Goal: Information Seeking & Learning: Learn about a topic

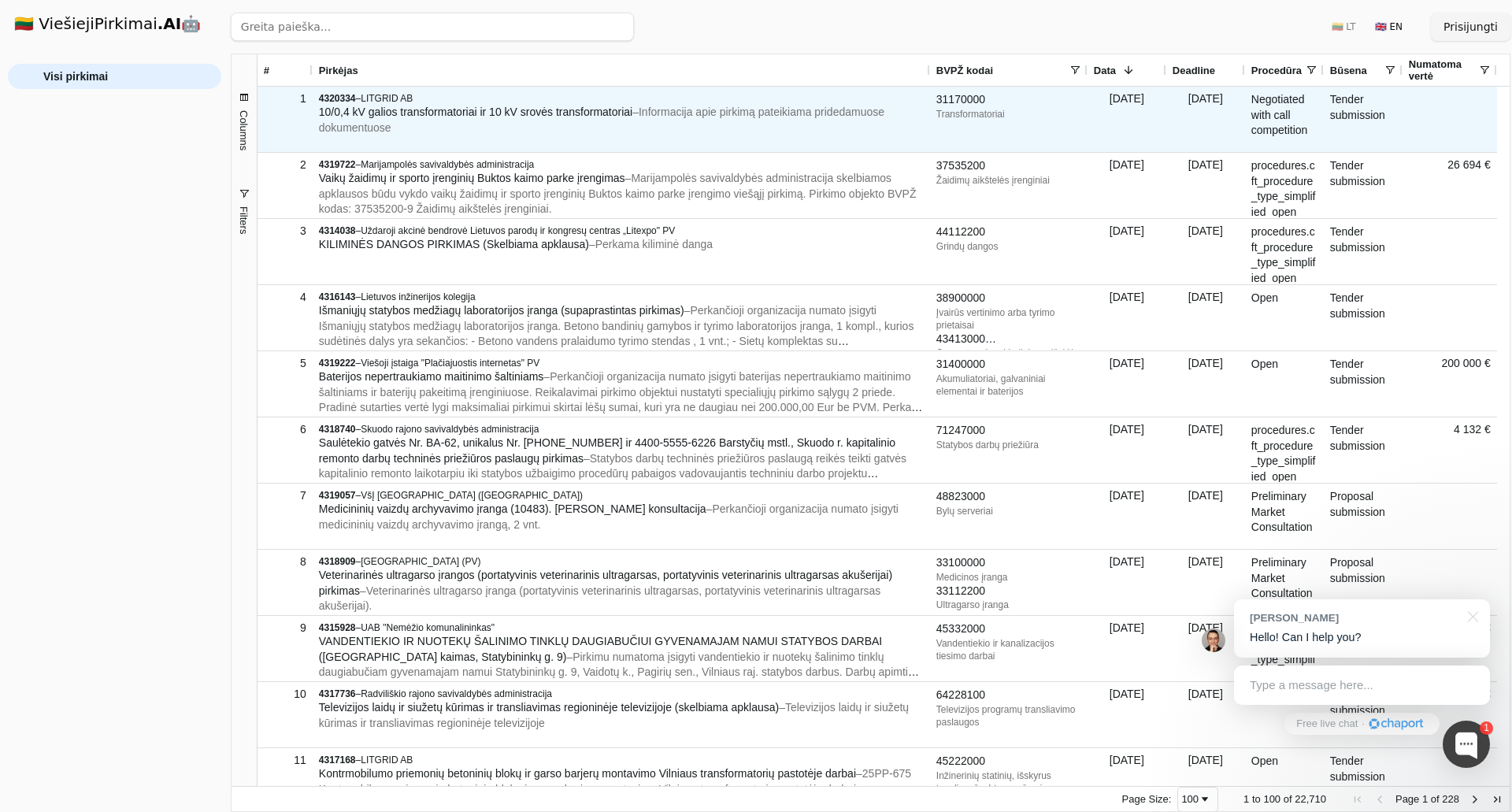
click at [567, 122] on div "10/0,4 kV galios transformatoriai ir 10 kV srovės transformatoriai – Informacij…" at bounding box center [621, 120] width 605 height 31
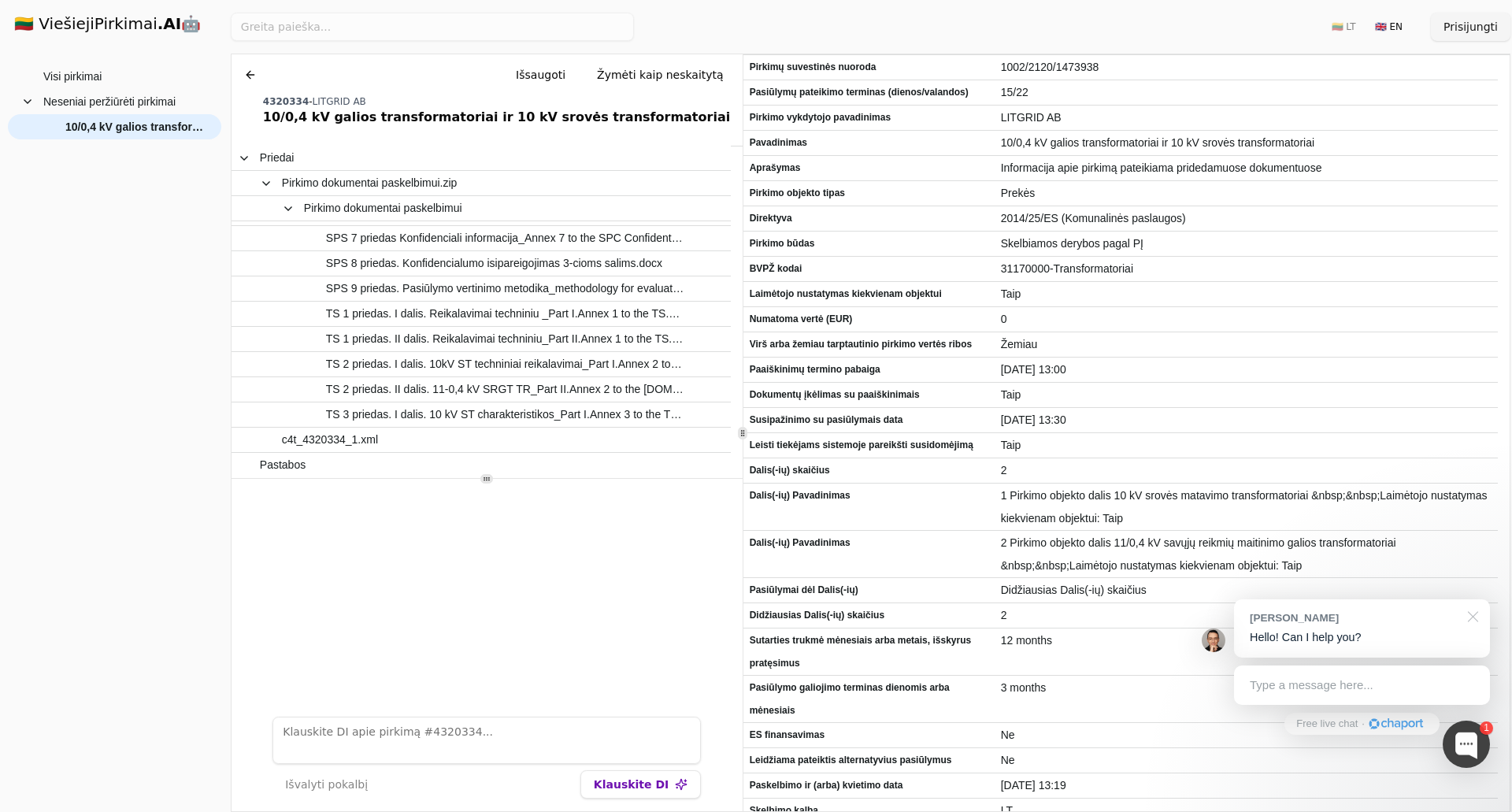
click at [1474, 612] on div at bounding box center [1471, 615] width 40 height 33
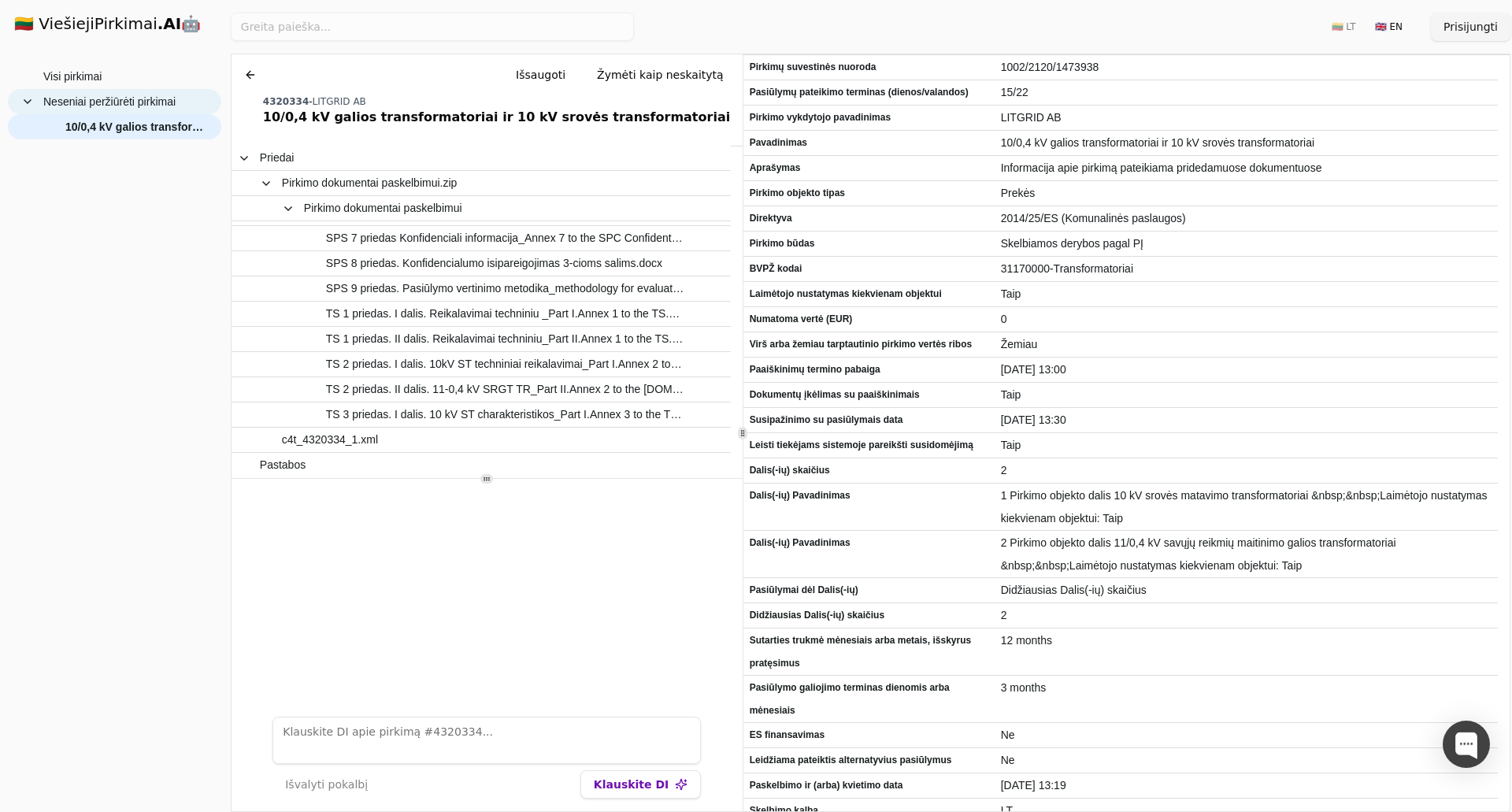
click at [120, 105] on span "Neseniai peržiūrėti pirkimai" at bounding box center [110, 102] width 133 height 24
click at [33, 100] on span at bounding box center [28, 102] width 13 height 13
click at [107, 185] on div "Visi pirkimai Neseniai peržiūrėti pirkimai 10/0,4 kV galios transformatoriai ir…" at bounding box center [114, 431] width 214 height 736
click at [242, 72] on button at bounding box center [250, 75] width 25 height 29
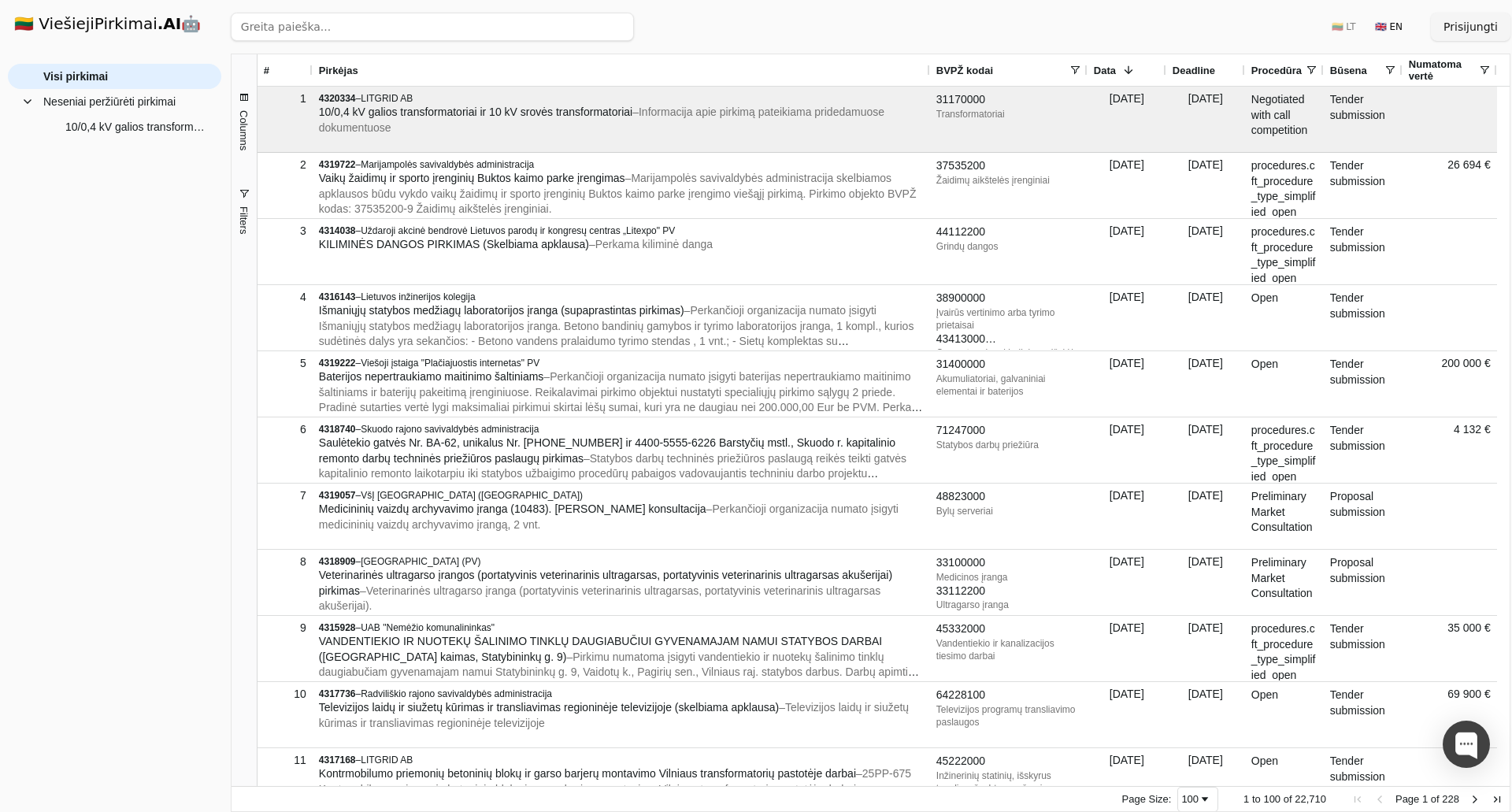
click at [243, 188] on span "button" at bounding box center [244, 194] width 13 height 13
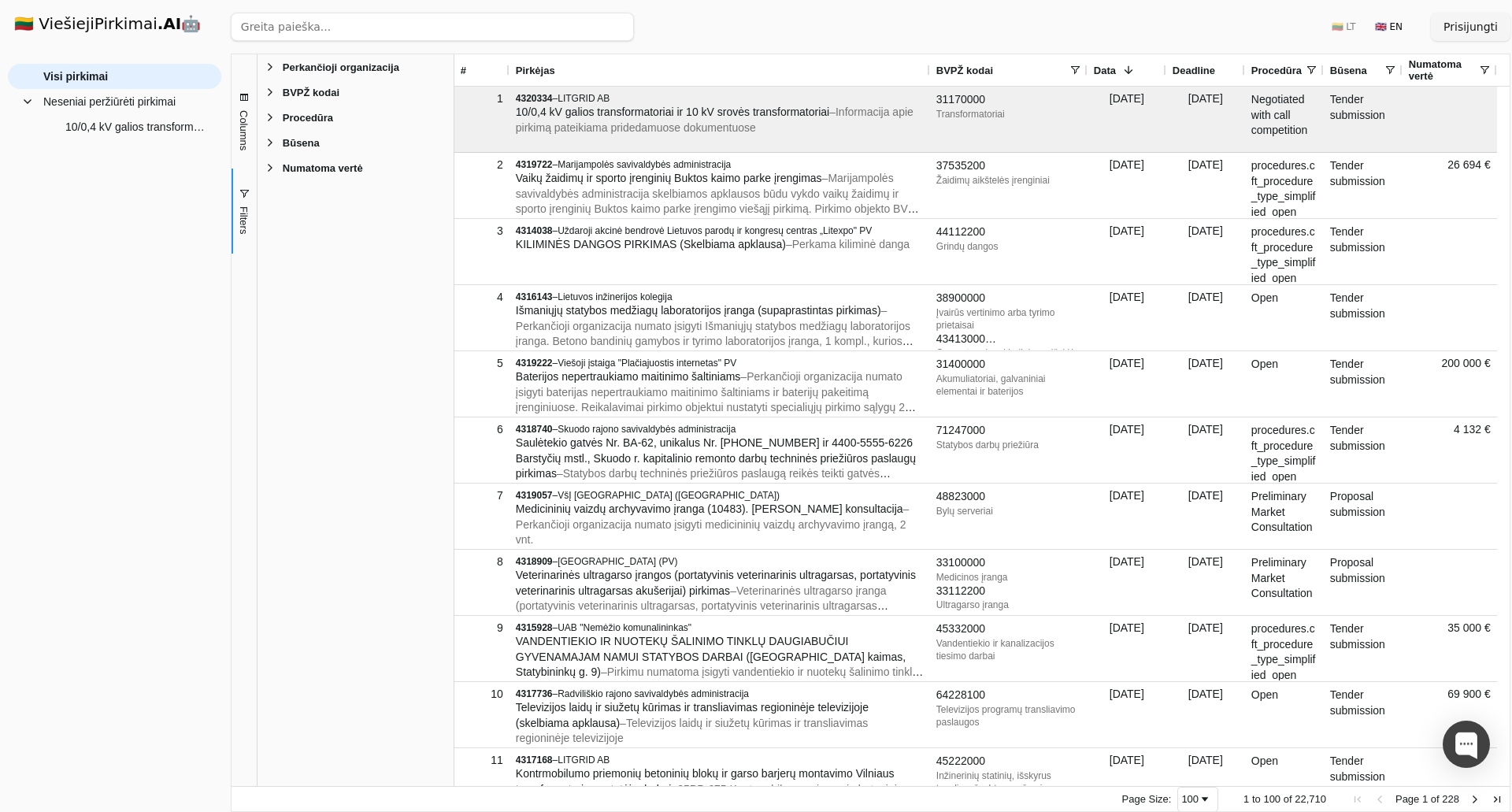
click at [1082, 70] on div "BVPŽ kodai" at bounding box center [1009, 70] width 157 height 32
click at [1070, 68] on span at bounding box center [1075, 70] width 13 height 13
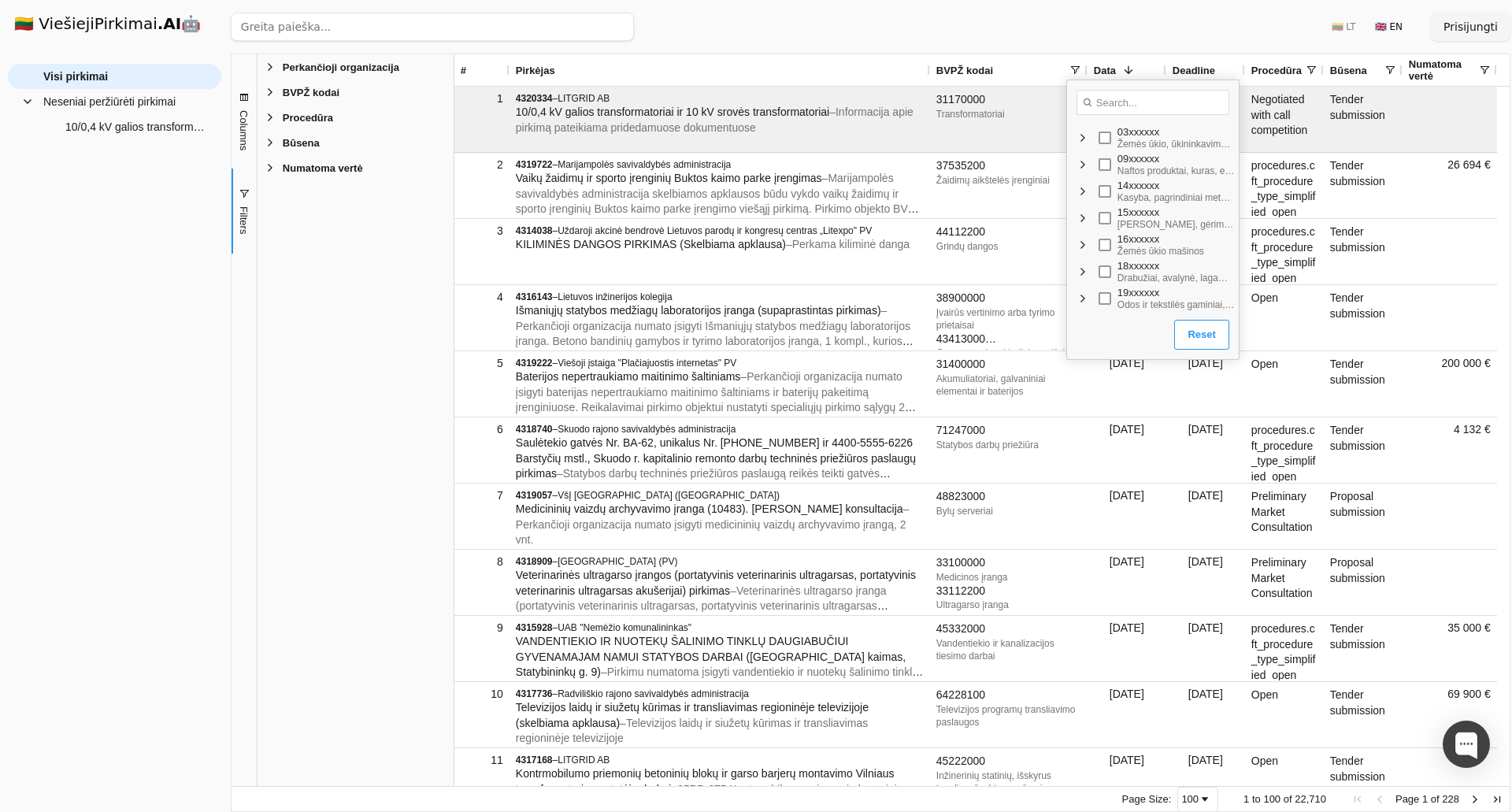
click at [1076, 69] on span at bounding box center [1075, 70] width 13 height 13
click at [315, 289] on div "Perkančioji organizacija Enabled Perkančioji organizacija BVPŽ kodai Enabled BV…" at bounding box center [355, 420] width 196 height 732
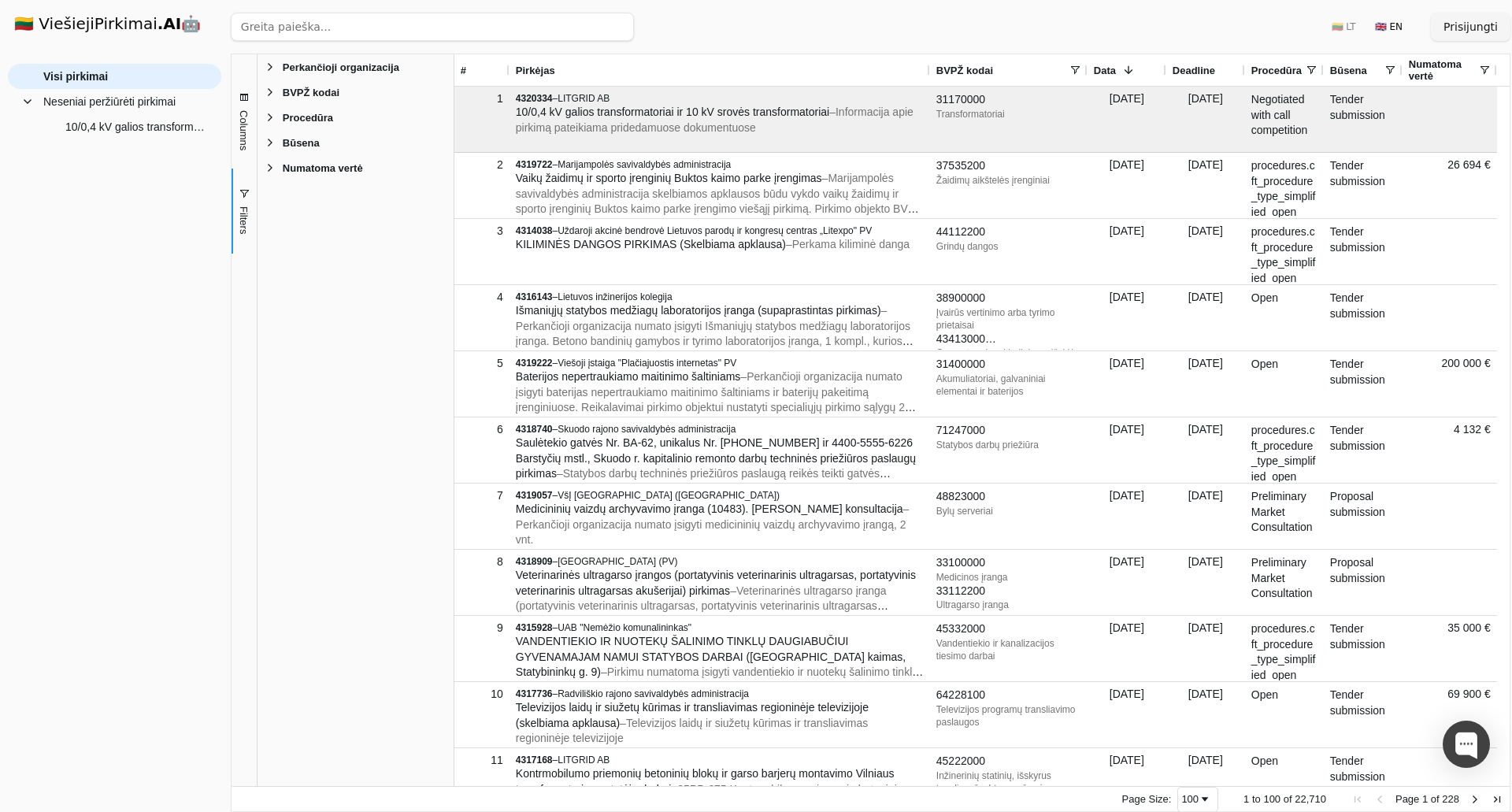
click at [236, 220] on button "Filters" at bounding box center [244, 211] width 25 height 84
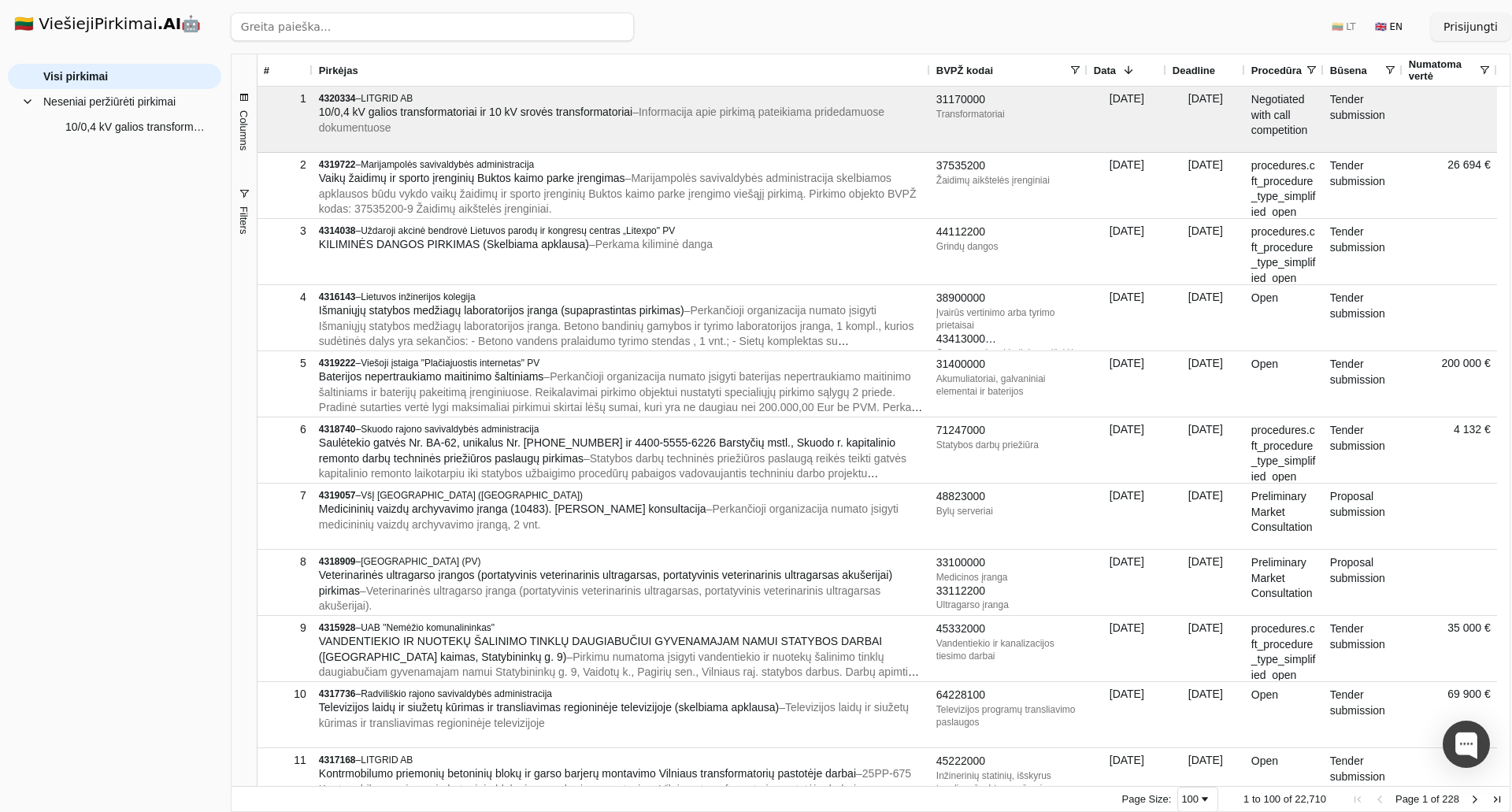
click at [236, 131] on button "Columns" at bounding box center [244, 121] width 25 height 97
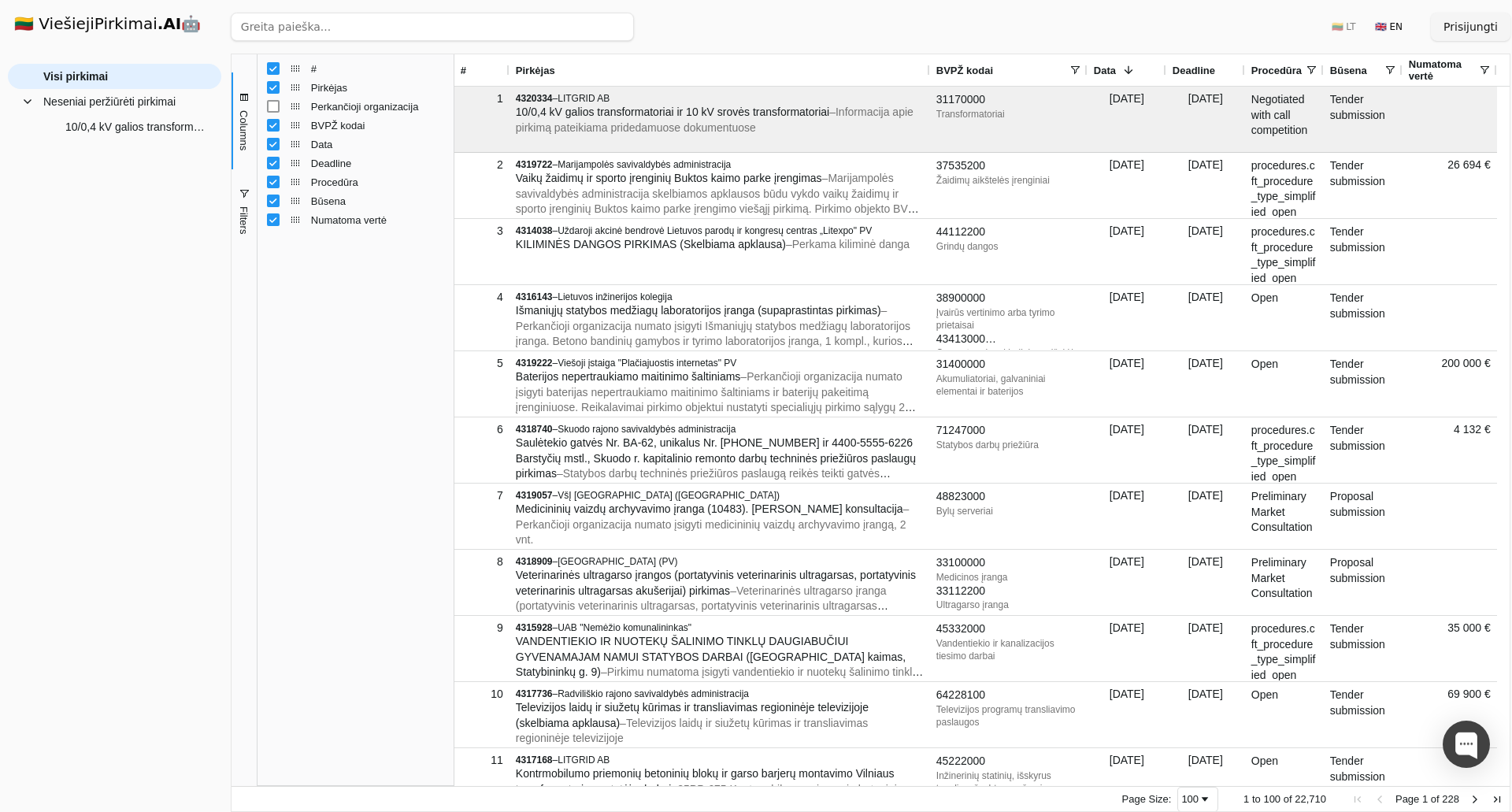
click at [238, 121] on span "Columns" at bounding box center [243, 130] width 12 height 41
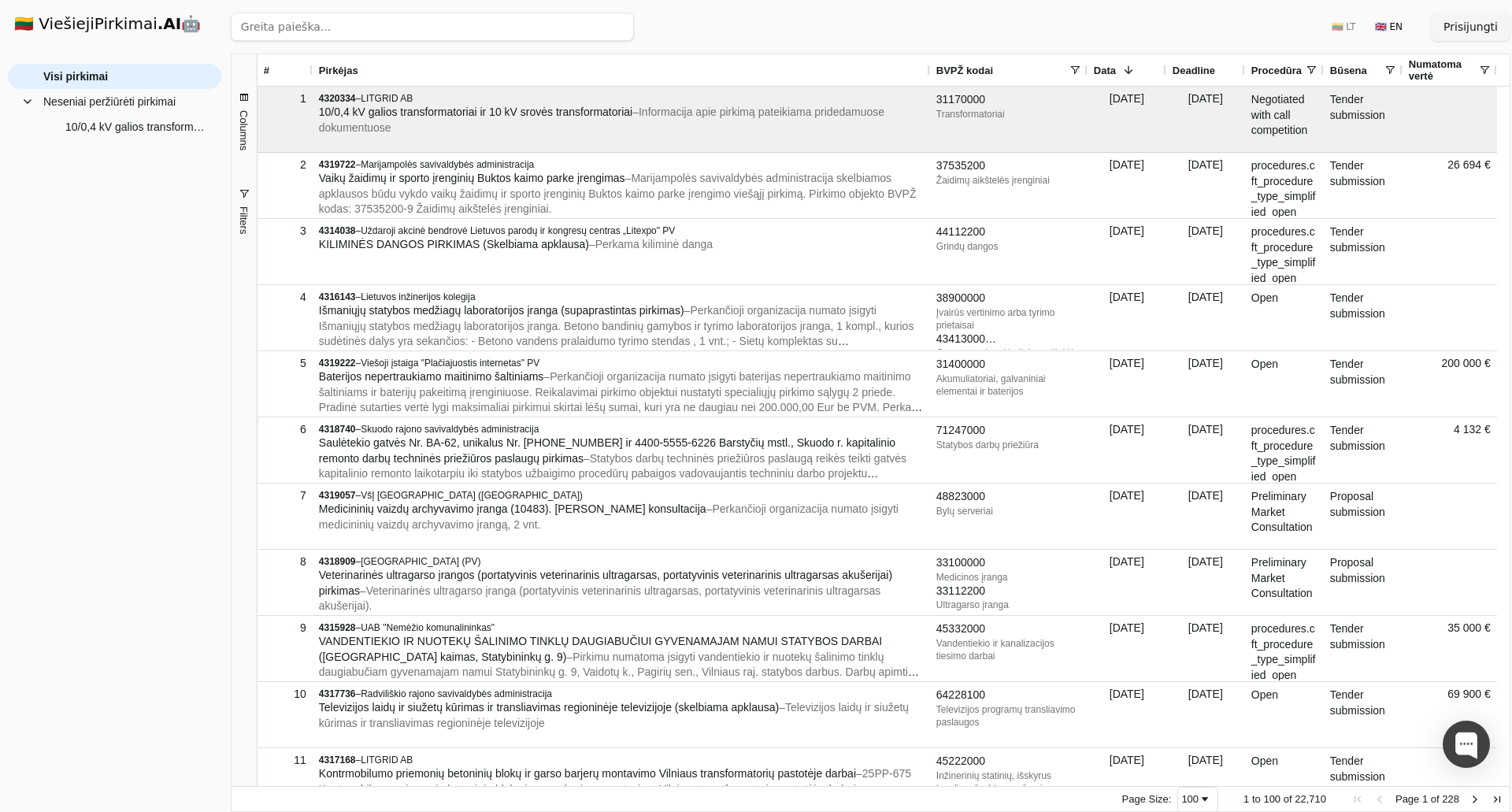
click at [241, 204] on button "Filters" at bounding box center [244, 211] width 25 height 84
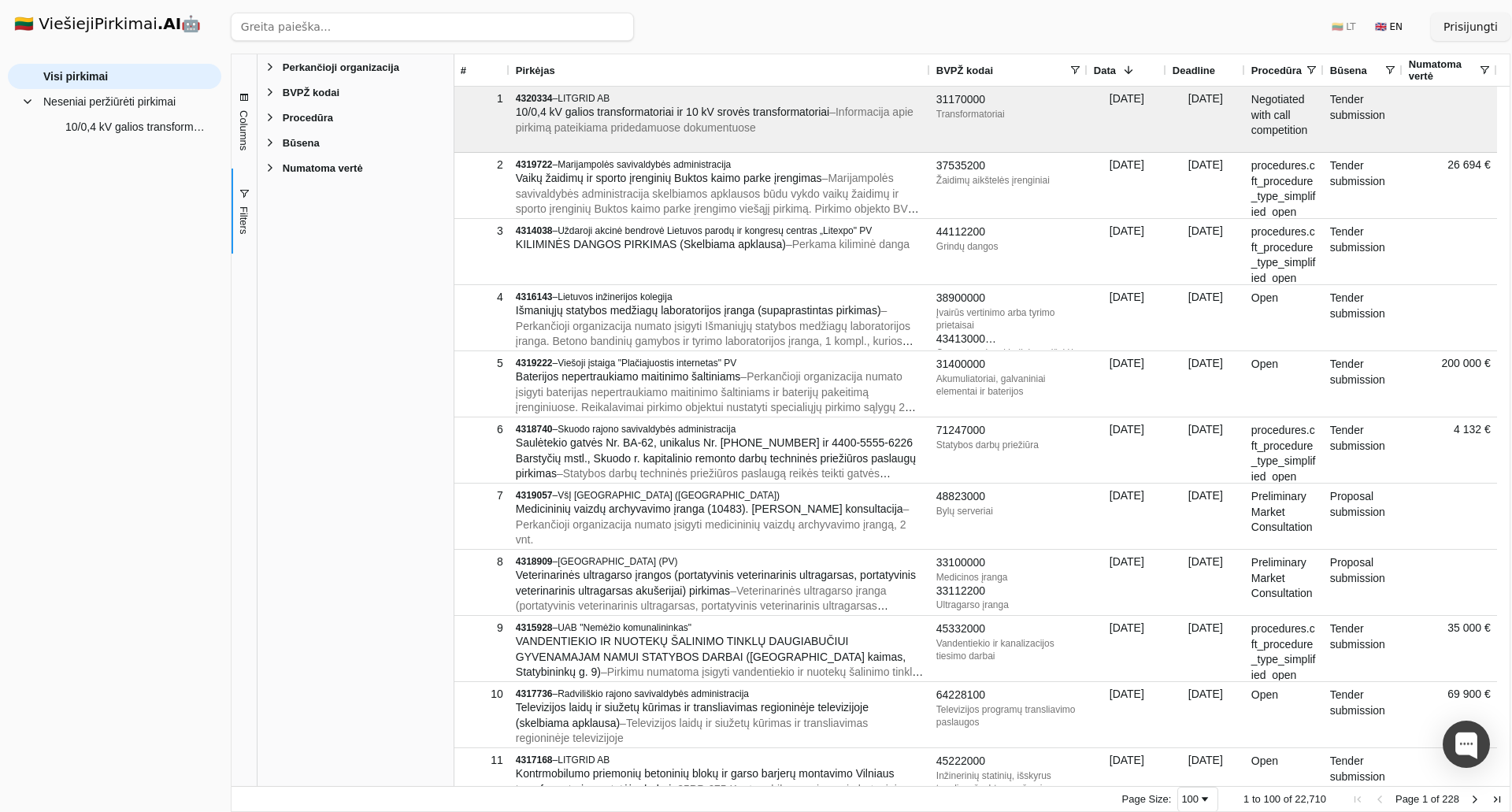
click at [243, 207] on span "Filters" at bounding box center [243, 220] width 12 height 28
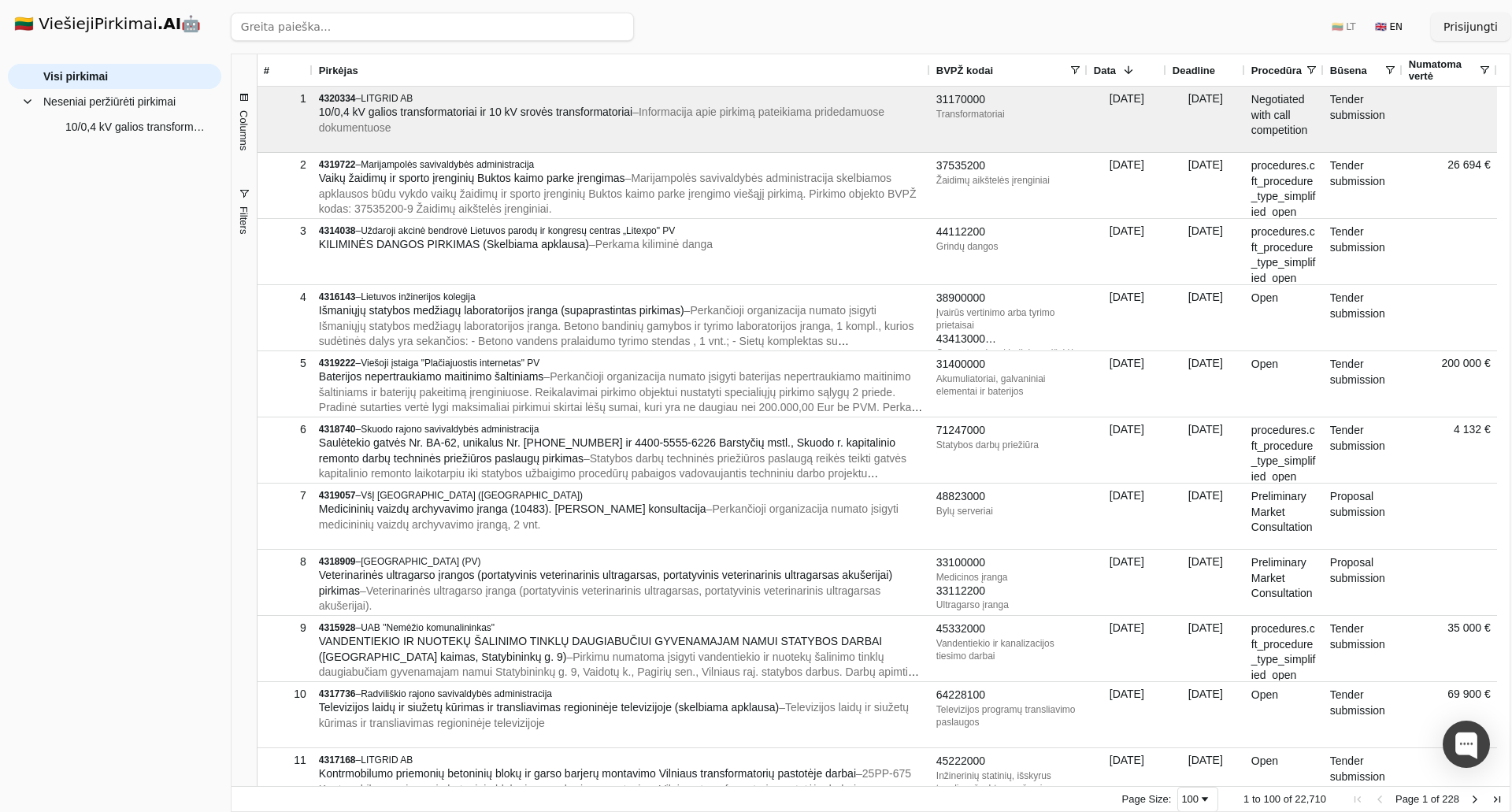
click at [248, 102] on span "button" at bounding box center [244, 98] width 13 height 13
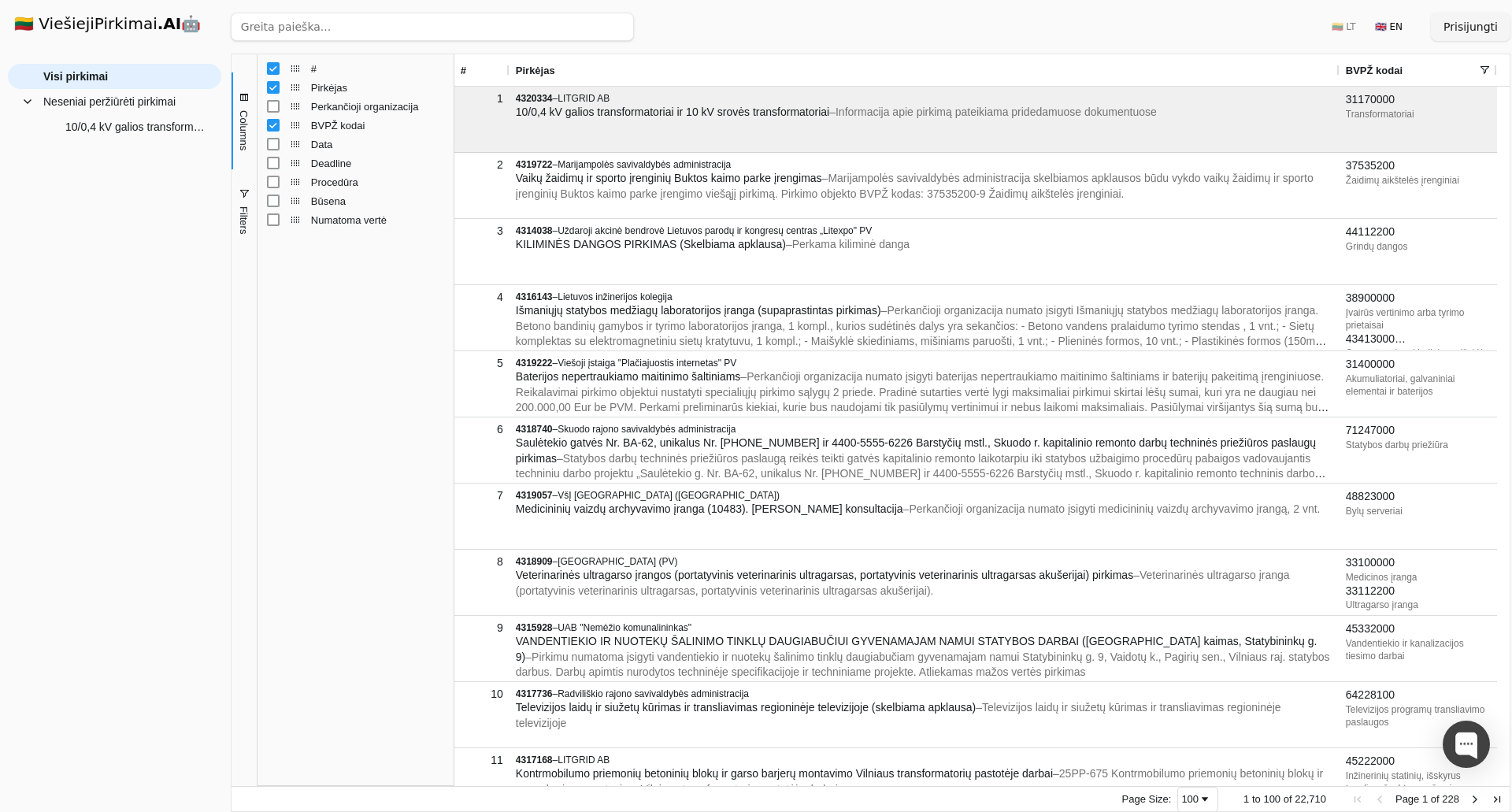
click at [268, 166] on div "Deadline Column" at bounding box center [273, 163] width 13 height 13
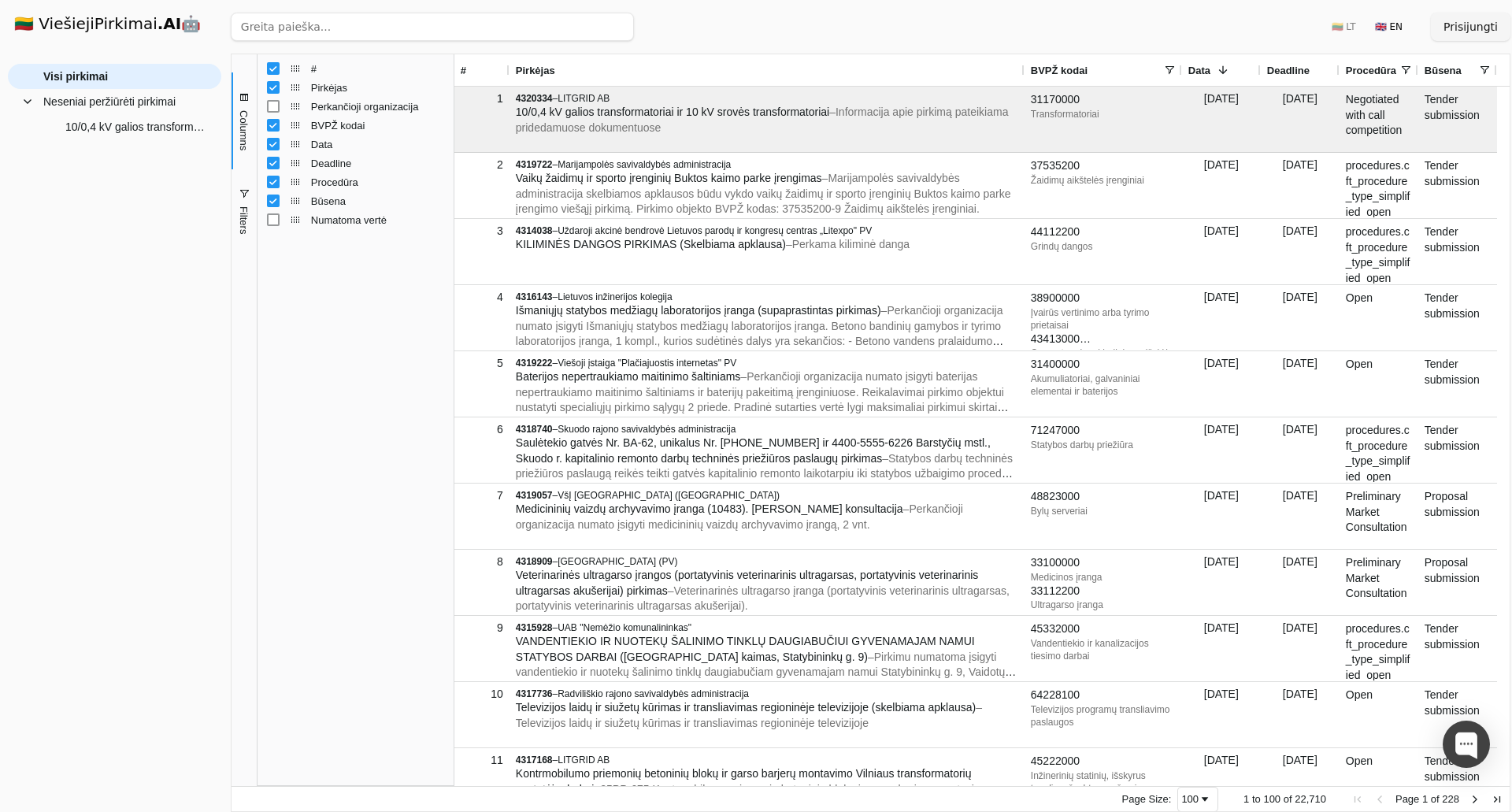
click at [279, 215] on div "Numatoma vertė Column" at bounding box center [273, 220] width 13 height 13
click at [265, 213] on div "# Pirkėjas Perkančioji organizacija BVPŽ kodai Data Deadline Procedūra" at bounding box center [355, 144] width 196 height 170
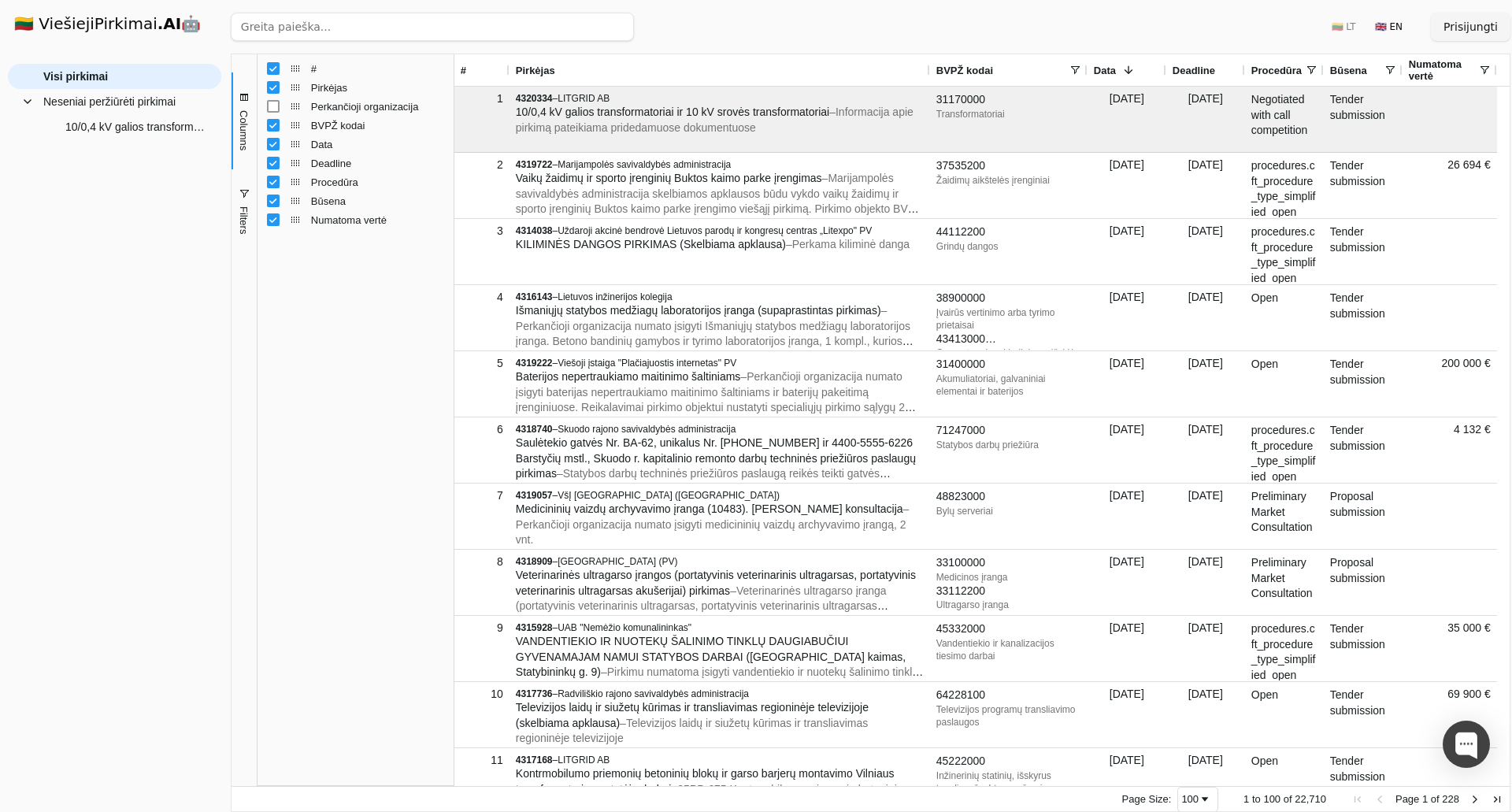
click at [239, 227] on span "Filters" at bounding box center [243, 220] width 12 height 28
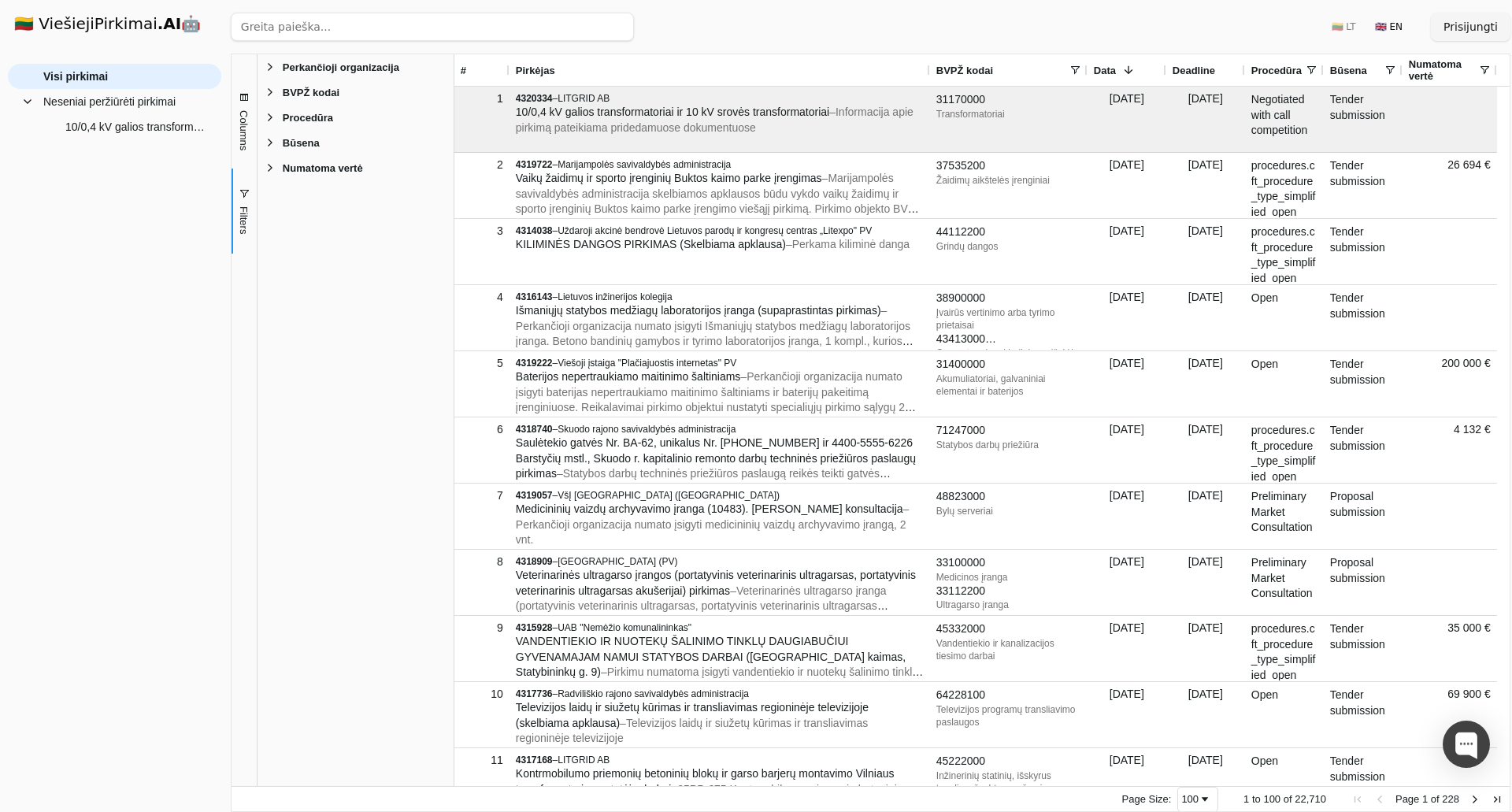
click at [241, 200] on button "Filters" at bounding box center [244, 211] width 25 height 84
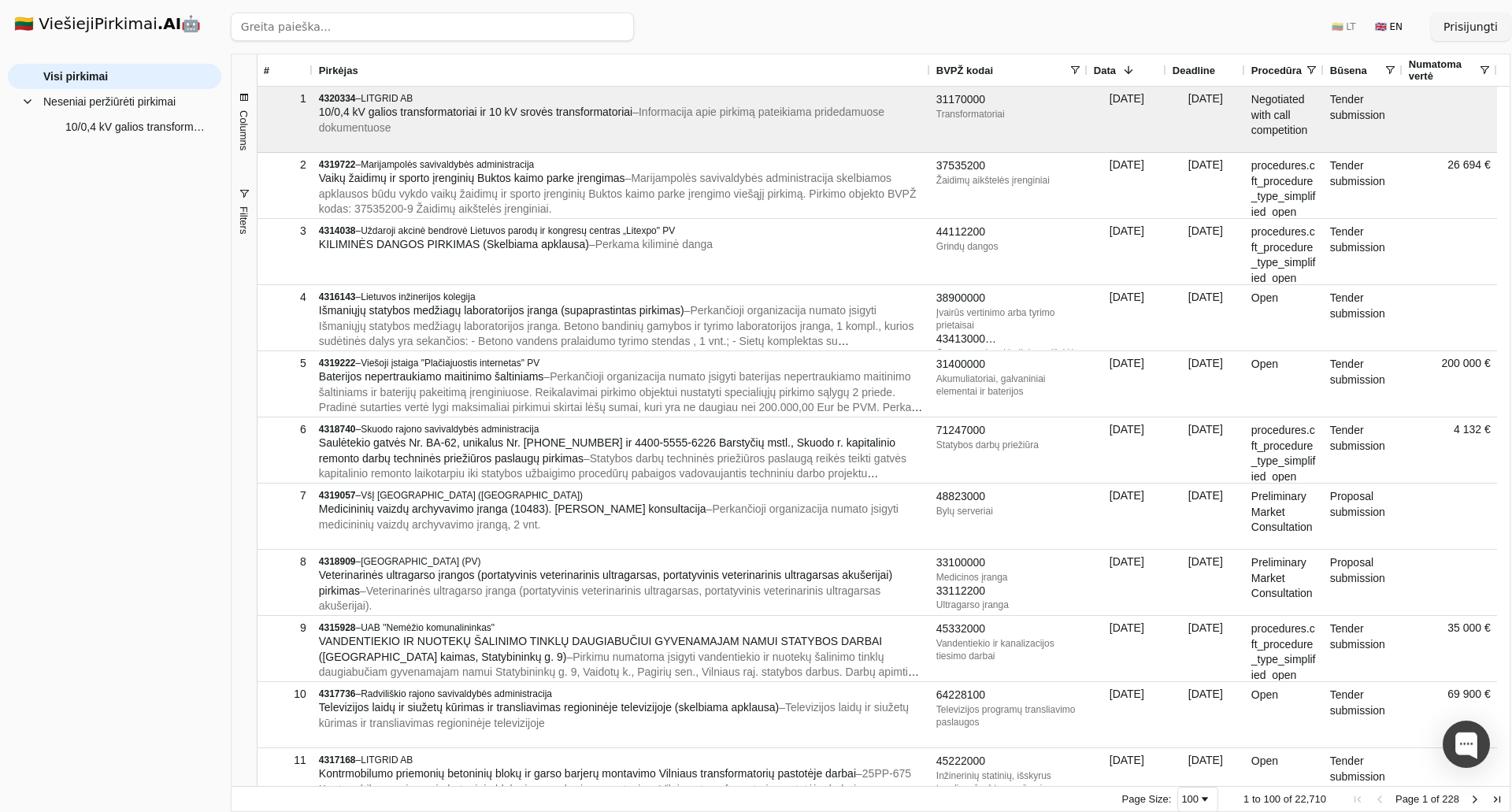
click at [269, 69] on span "#" at bounding box center [266, 70] width 6 height 12
